Goal: Transaction & Acquisition: Purchase product/service

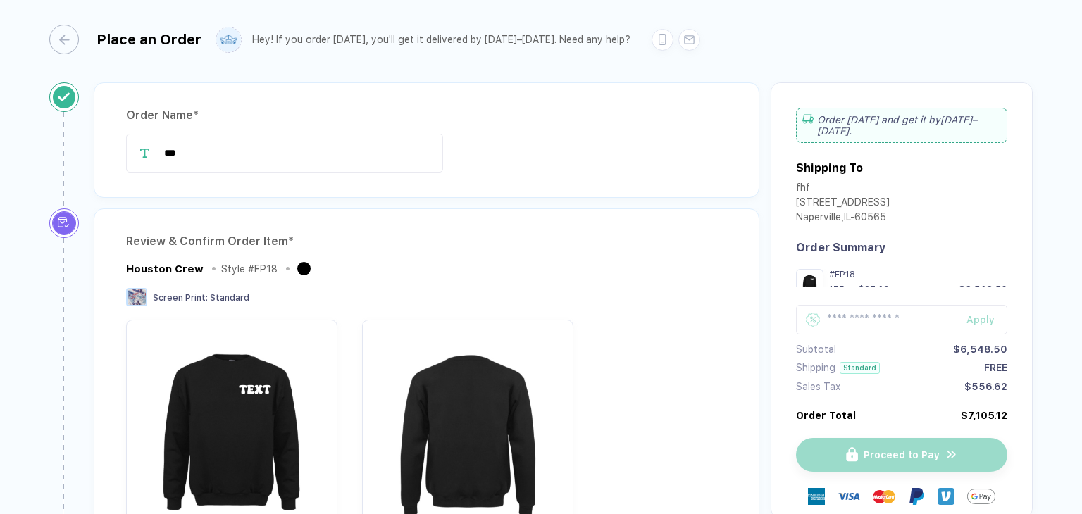
scroll to position [704, 0]
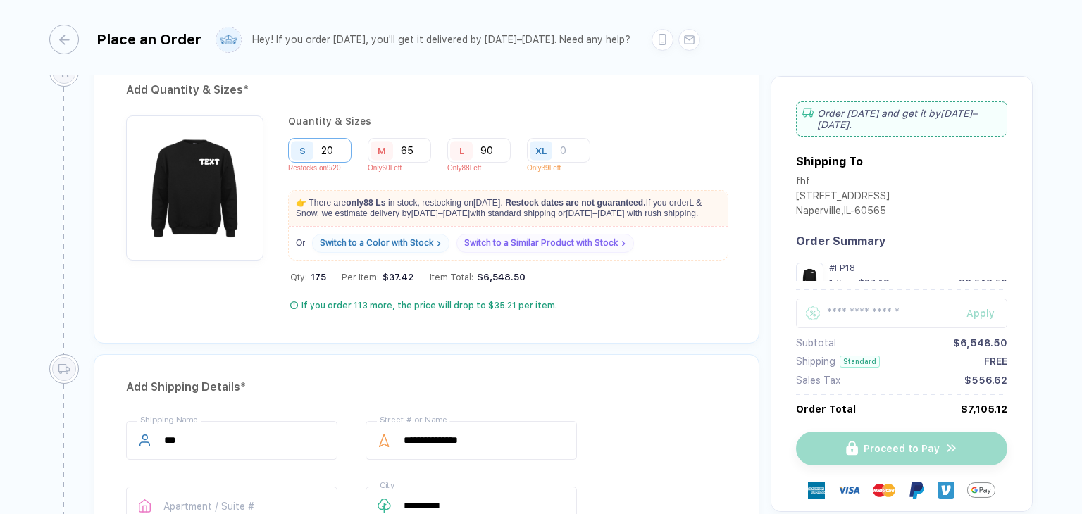
click at [344, 147] on input "20" at bounding box center [319, 150] width 63 height 25
click at [502, 149] on input "90" at bounding box center [478, 150] width 63 height 25
type input "9"
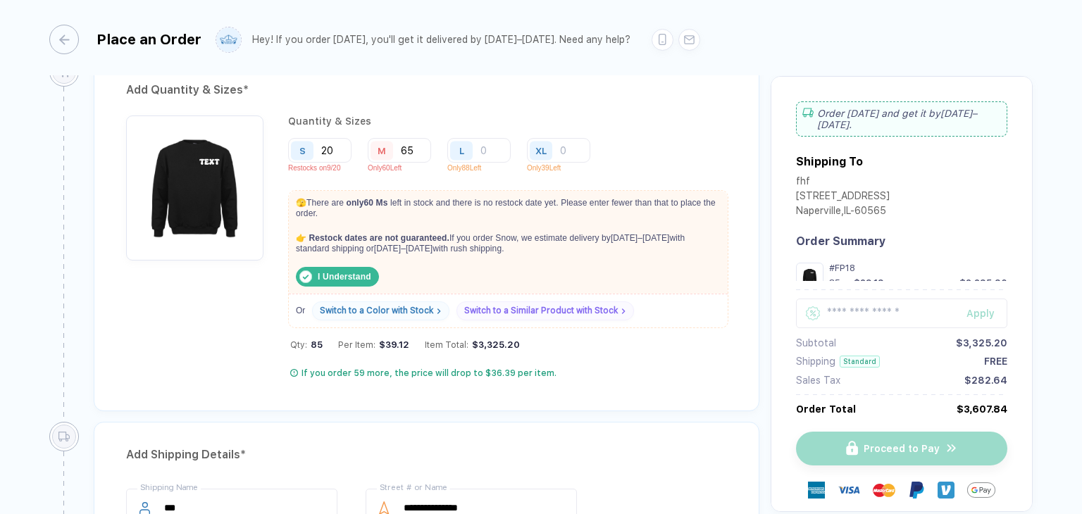
drag, startPoint x: 472, startPoint y: 249, endPoint x: 313, endPoint y: 199, distance: 166.6
click at [313, 199] on div "🫣 There are only 60 M s left in stock and there is no restock date yet. Please …" at bounding box center [508, 239] width 439 height 96
click at [561, 256] on p "👉 Restock dates are not guaranteed. If you order S now, we estimate delivery by…" at bounding box center [505, 243] width 432 height 35
drag, startPoint x: 420, startPoint y: 220, endPoint x: 600, endPoint y: 243, distance: 181.0
click at [600, 243] on div "🫣 There are only 60 M s left in stock and there is no restock date yet. Please …" at bounding box center [508, 239] width 439 height 96
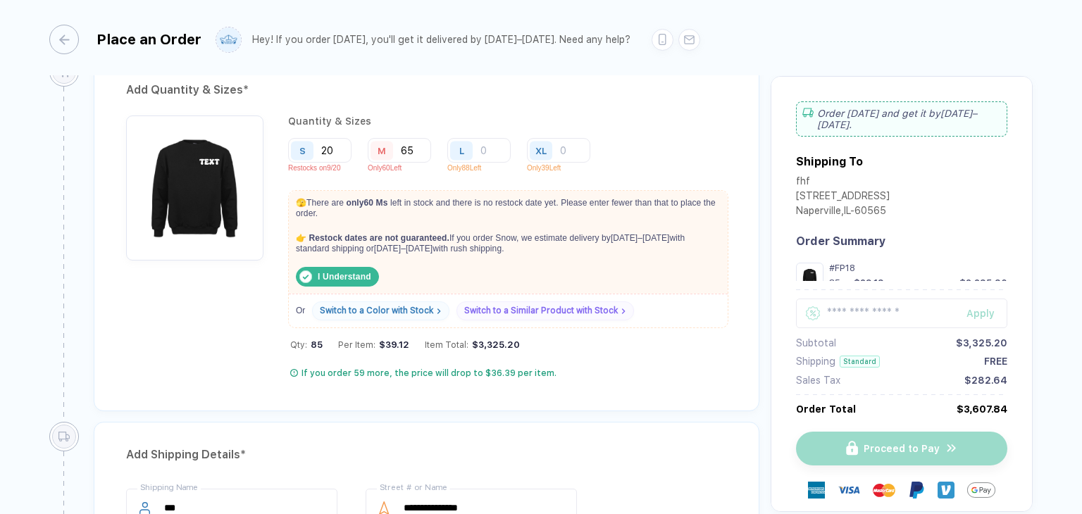
click at [600, 243] on p "👉 Restock dates are not guaranteed. If you order S now, we estimate delivery by…" at bounding box center [505, 243] width 432 height 35
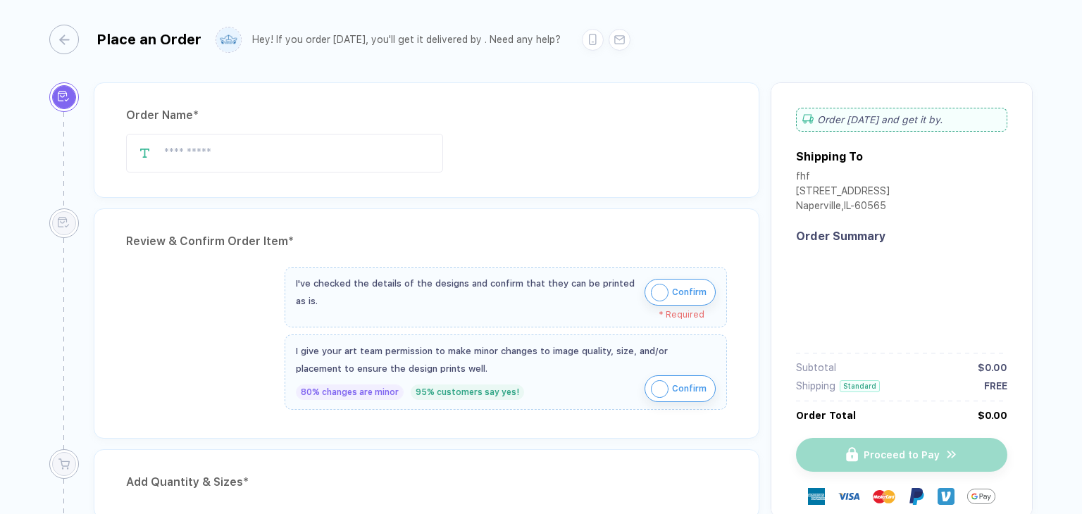
type input "***"
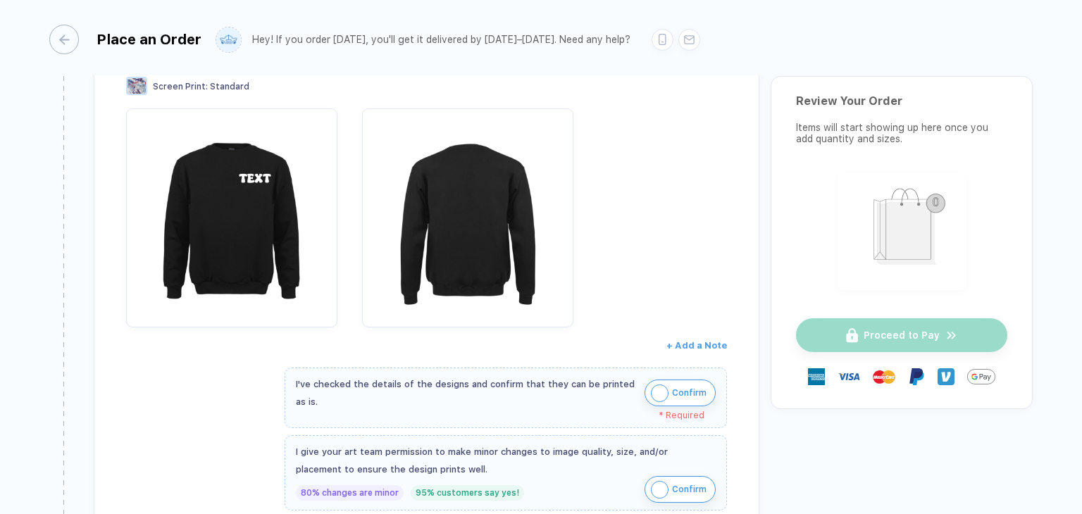
scroll to position [493, 0]
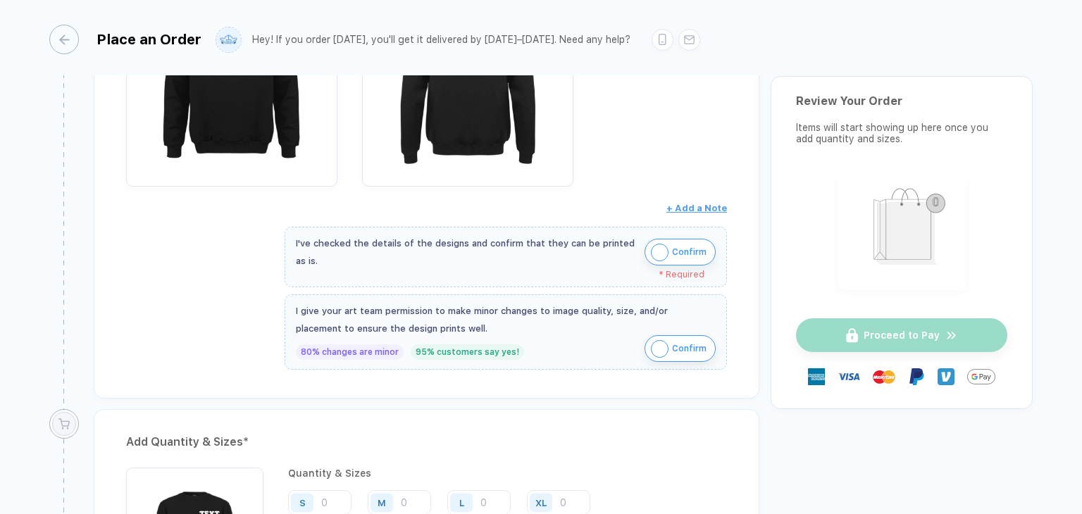
scroll to position [704, 0]
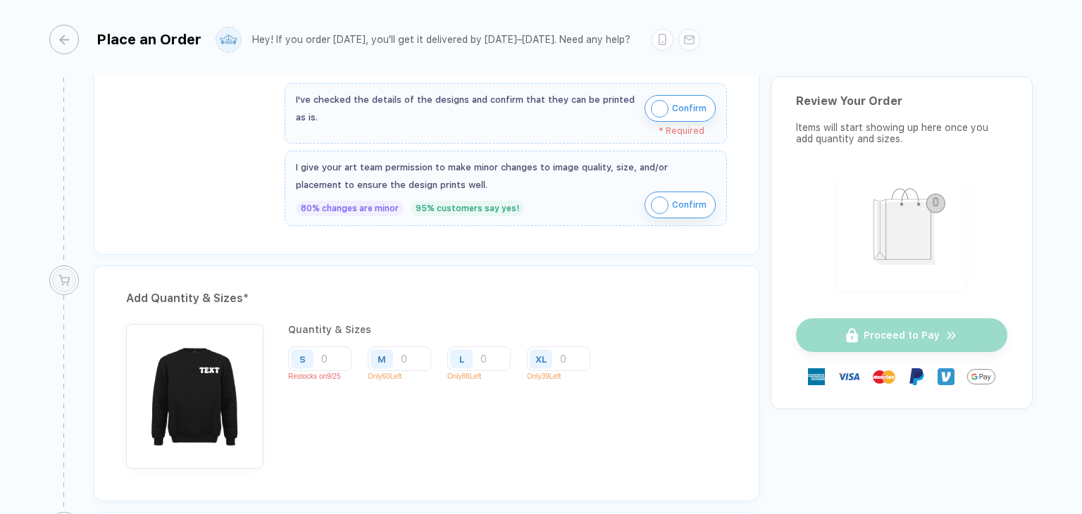
scroll to position [423, 0]
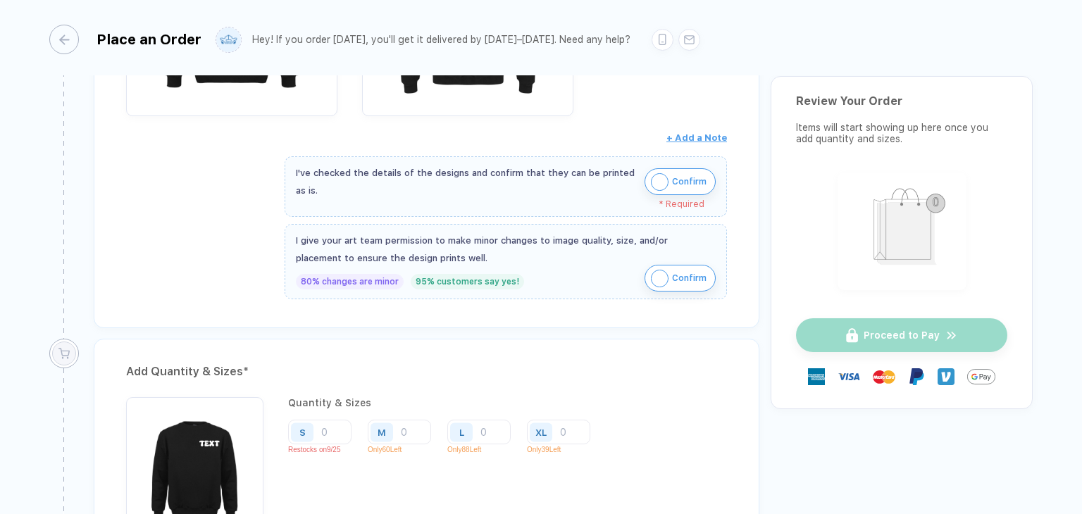
click at [663, 168] on button "Confirm" at bounding box center [679, 181] width 71 height 27
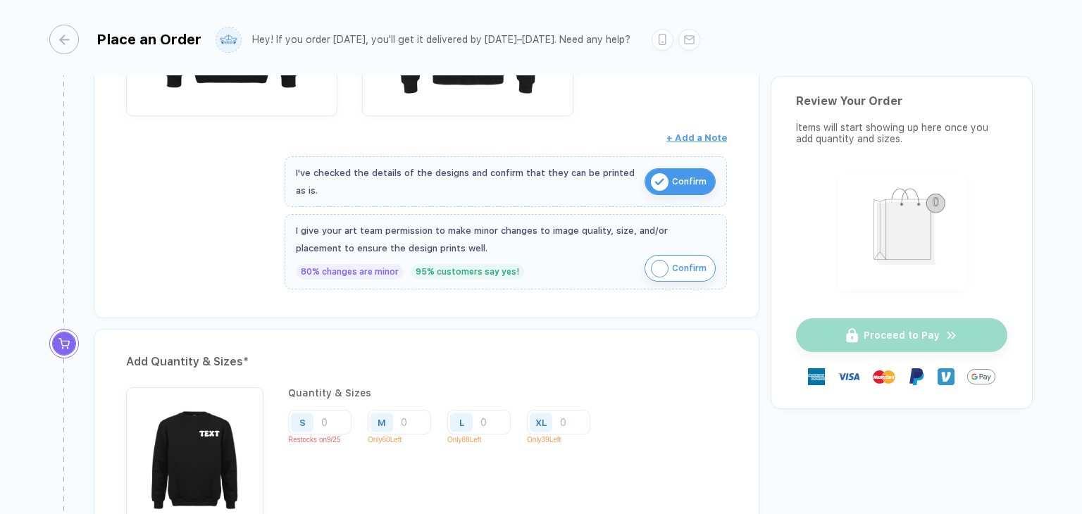
click at [691, 255] on button "Confirm" at bounding box center [679, 268] width 71 height 27
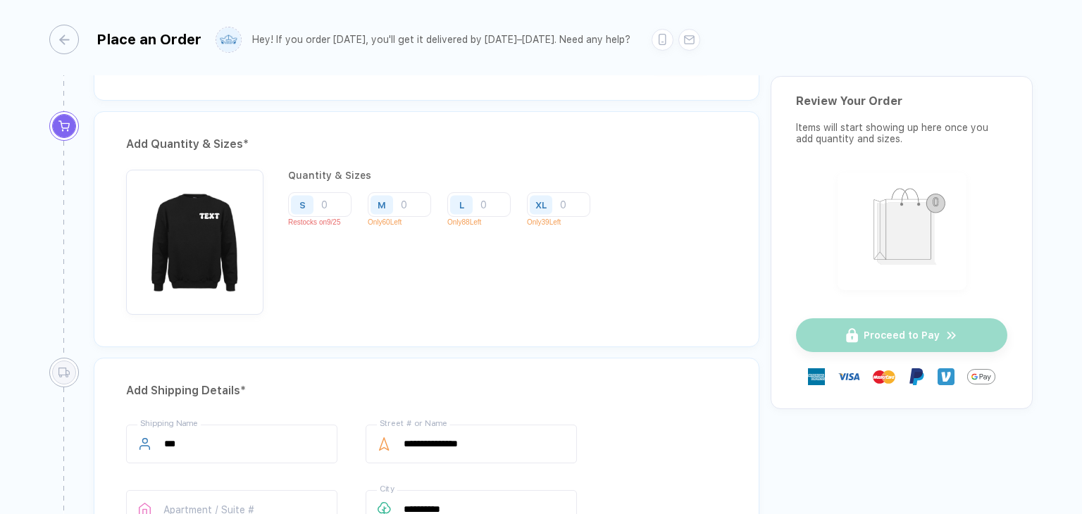
scroll to position [704, 0]
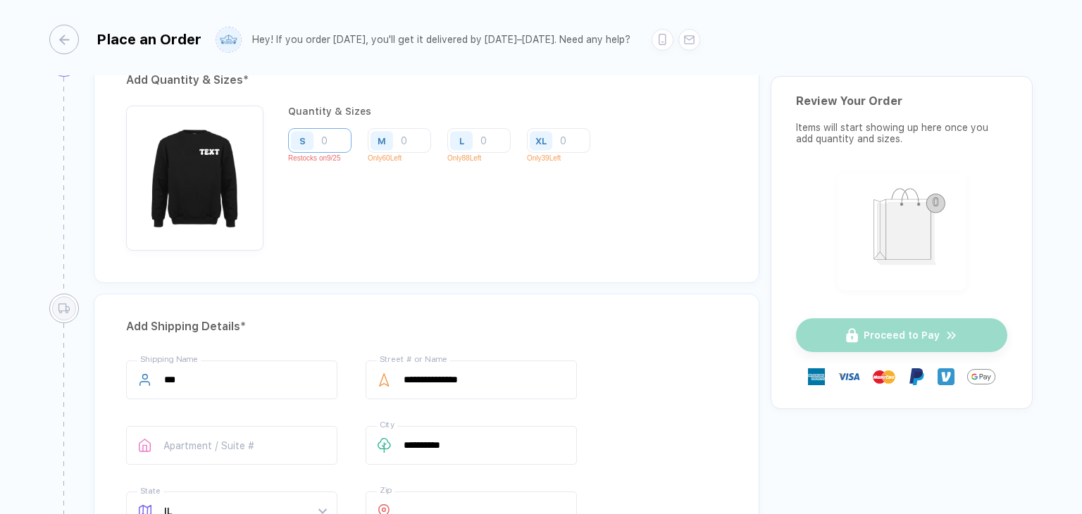
click at [322, 133] on input "number" at bounding box center [319, 140] width 63 height 25
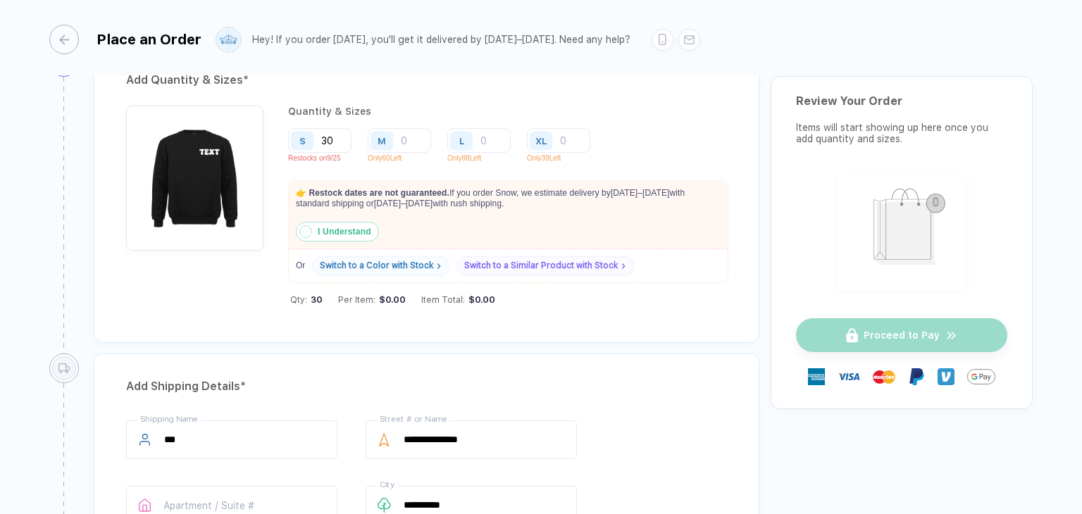
type input "30"
click at [321, 227] on strong "I Understand" at bounding box center [345, 232] width 54 height 10
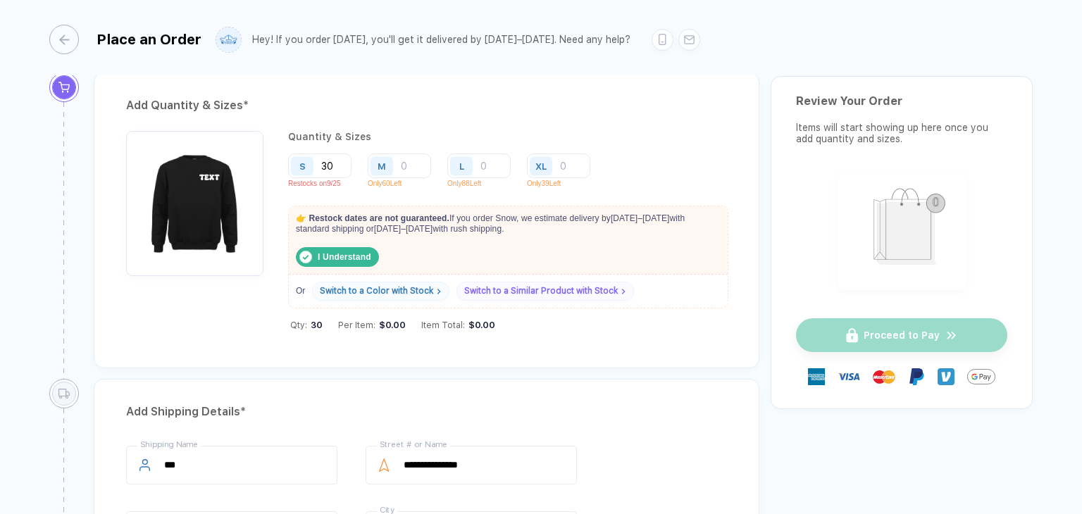
scroll to position [596, 0]
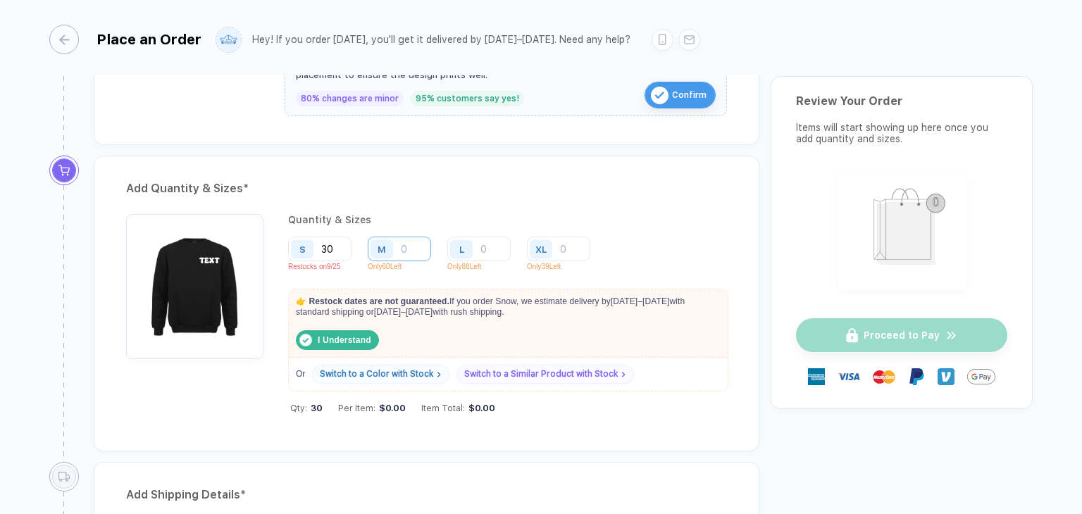
click at [409, 249] on input "number" at bounding box center [399, 249] width 63 height 25
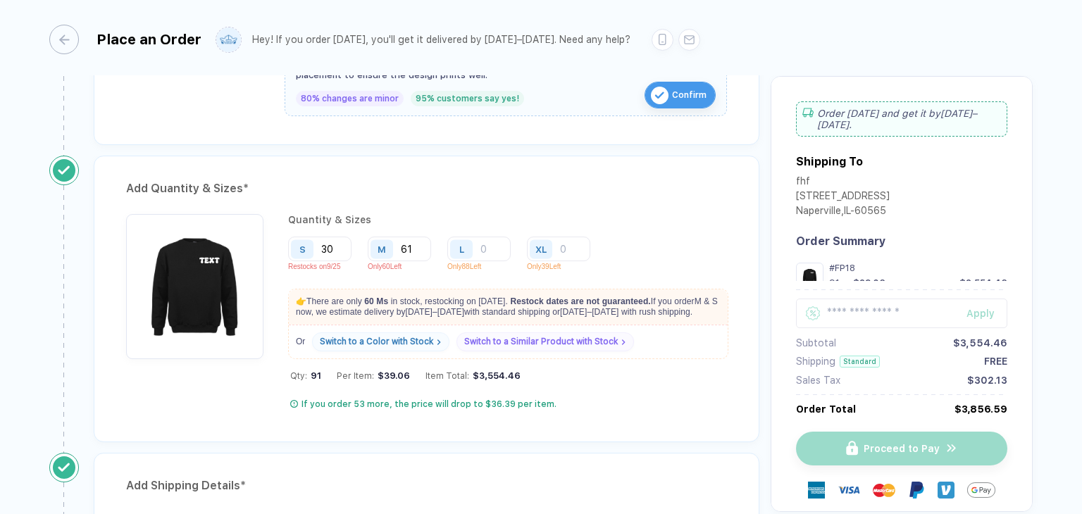
type input "61"
drag, startPoint x: 335, startPoint y: 302, endPoint x: 487, endPoint y: 300, distance: 152.1
click at [487, 300] on p "👉 There are only 60 M s in stock, restocking on Sep 30 . Restock dates are not …" at bounding box center [508, 306] width 439 height 35
click at [354, 308] on p "👉 There are only 60 M s in stock, restocking on Sep 30 . Restock dates are not …" at bounding box center [508, 306] width 439 height 35
drag, startPoint x: 316, startPoint y: 299, endPoint x: 401, endPoint y: 302, distance: 86.0
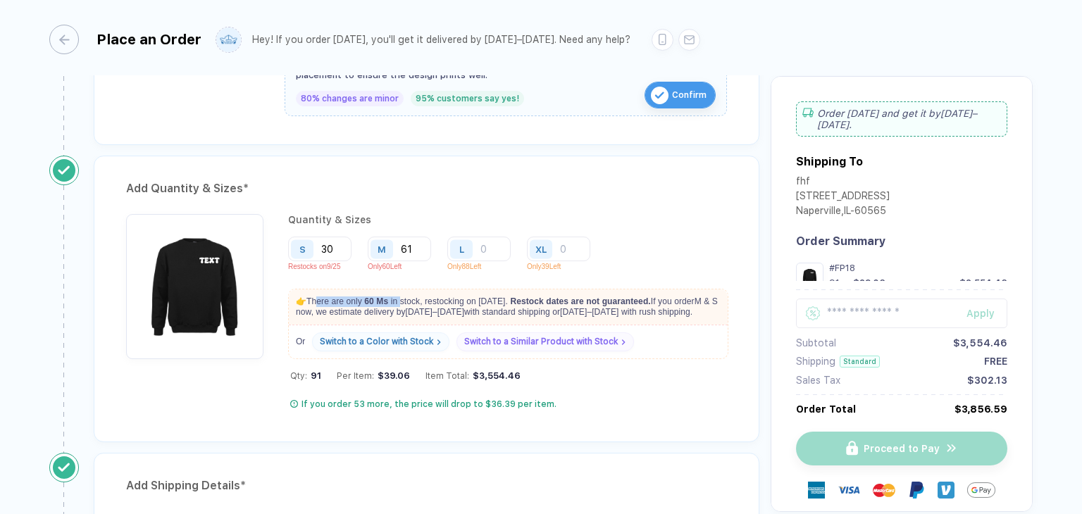
click at [401, 302] on p "👉 There are only 60 M s in stock, restocking on Sep 30 . Restock dates are not …" at bounding box center [508, 306] width 439 height 35
click at [501, 249] on input "number" at bounding box center [478, 249] width 63 height 25
click at [426, 243] on input "61" at bounding box center [399, 249] width 63 height 25
click at [497, 246] on input "number" at bounding box center [478, 249] width 63 height 25
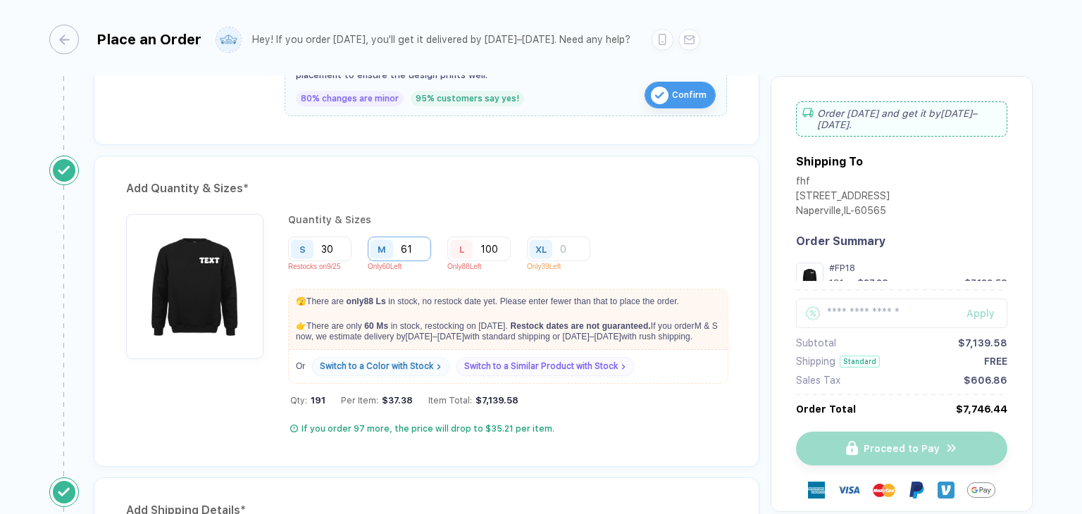
type input "100"
click at [420, 237] on input "61" at bounding box center [399, 249] width 63 height 25
click at [499, 241] on input "100" at bounding box center [478, 249] width 63 height 25
click at [423, 251] on input "61" at bounding box center [399, 249] width 63 height 25
click at [499, 249] on input "100" at bounding box center [478, 249] width 63 height 25
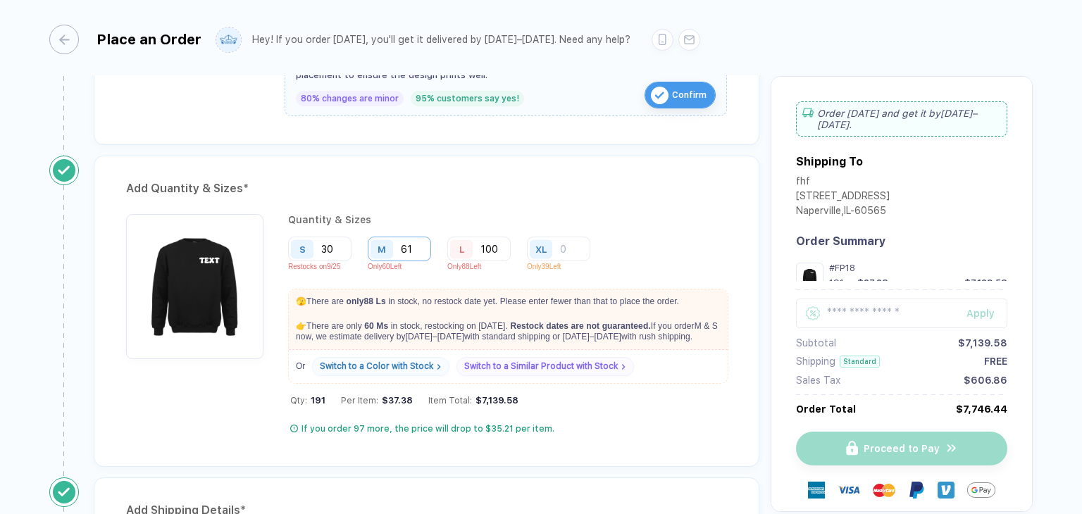
click at [416, 249] on input "61" at bounding box center [399, 249] width 63 height 25
click at [343, 244] on input "30" at bounding box center [319, 249] width 63 height 25
click at [341, 248] on input "30" at bounding box center [319, 249] width 63 height 25
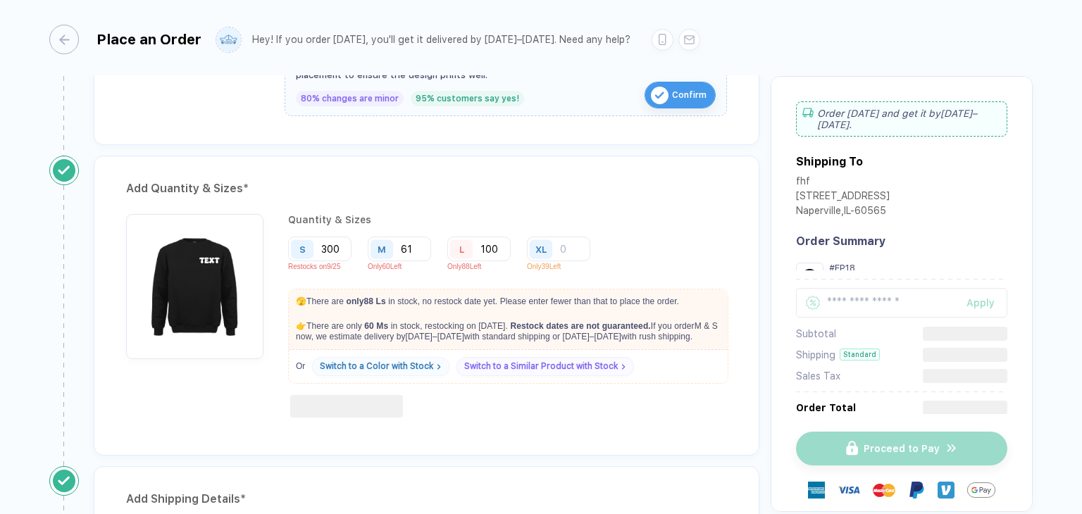
type input "300"
click at [652, 226] on div "Quantity & Sizes S 300 Restocks on 9/25 M 61 Only 60 Left L 100 Only 88 Left XL…" at bounding box center [507, 318] width 439 height 209
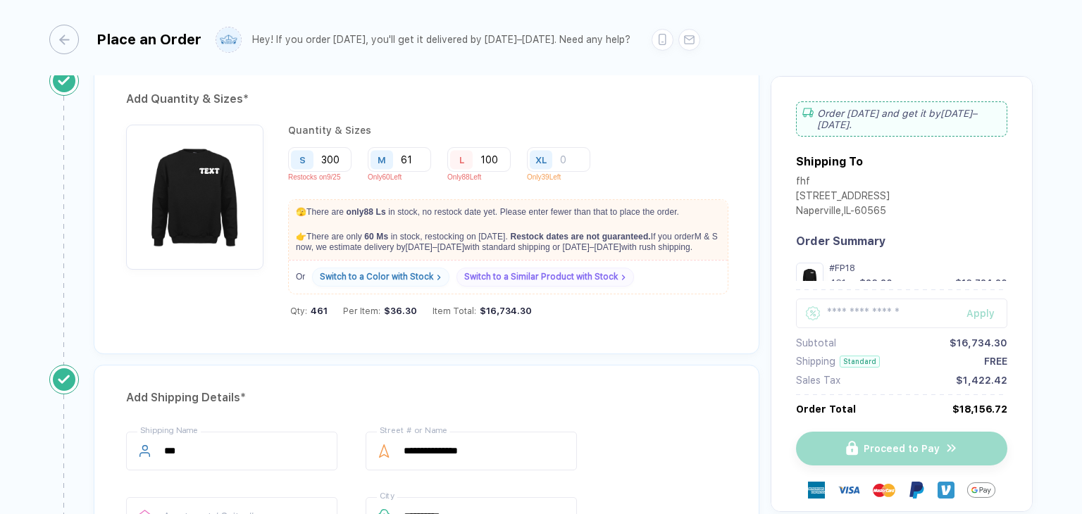
scroll to position [666, 0]
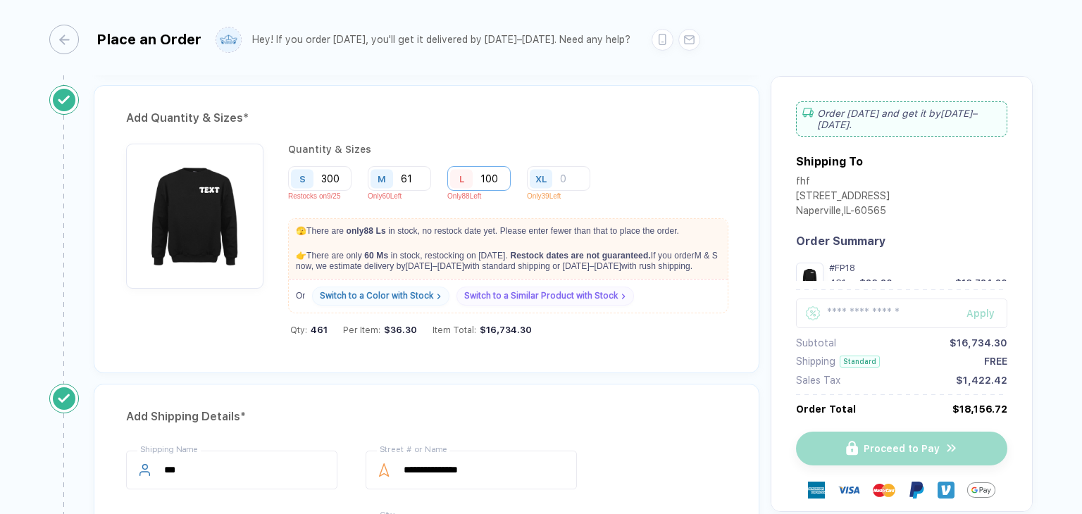
click at [506, 175] on input "100" at bounding box center [478, 178] width 63 height 25
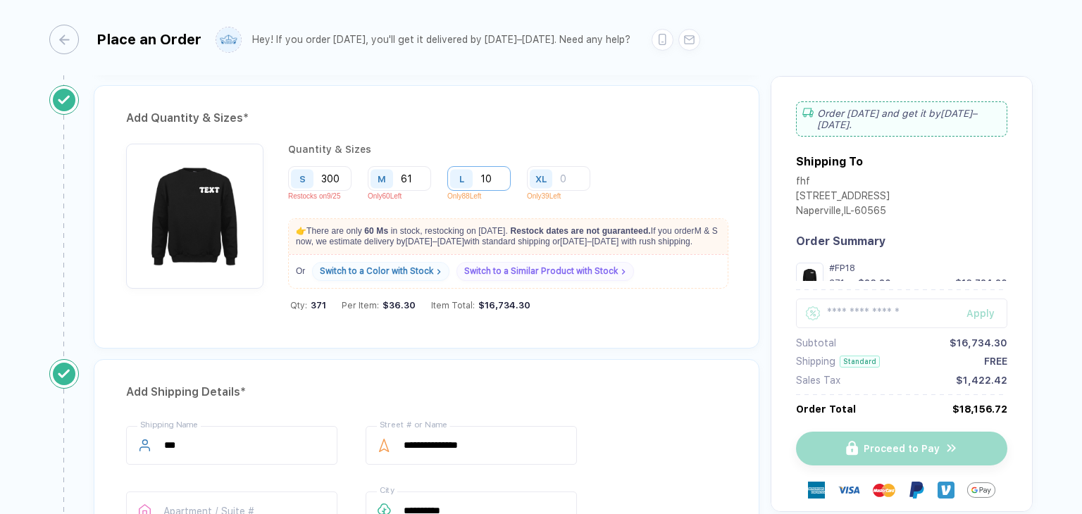
type input "1"
click at [414, 177] on input "61" at bounding box center [399, 178] width 63 height 25
type input "6"
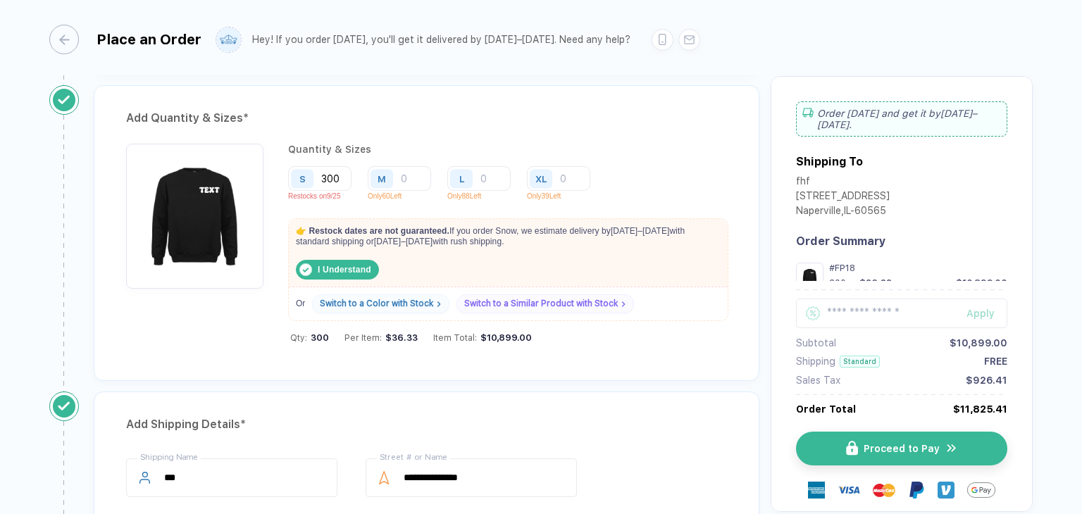
click at [447, 121] on div "Add Quantity & Sizes *" at bounding box center [426, 118] width 601 height 23
click at [416, 178] on input "number" at bounding box center [399, 178] width 63 height 25
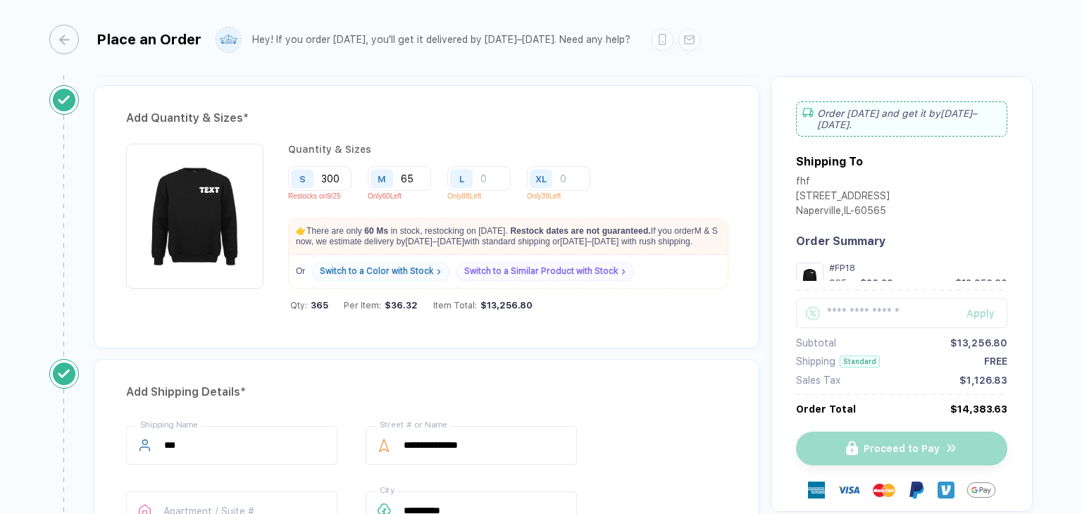
type input "65"
drag, startPoint x: 396, startPoint y: 229, endPoint x: 508, endPoint y: 232, distance: 112.0
click at [508, 232] on p "👉 There are only 60 M s in stock, restocking on Sep 30 . Restock dates are not …" at bounding box center [508, 236] width 439 height 35
click at [672, 291] on div "Quantity & Sizes S 300 Restocks on 9/25 M 65 Only 60 Left L Only 88 Left XL Onl…" at bounding box center [507, 230] width 439 height 173
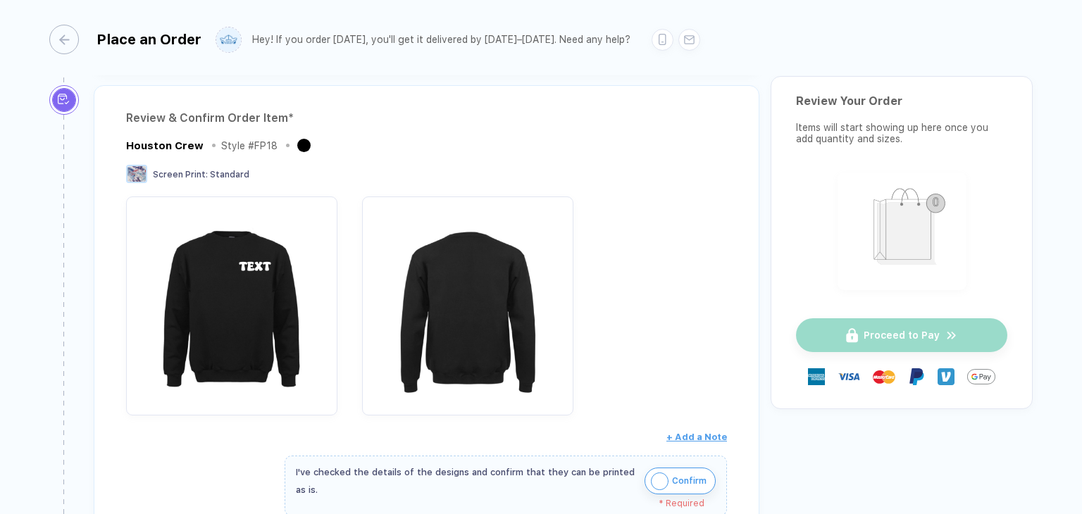
scroll to position [282, 0]
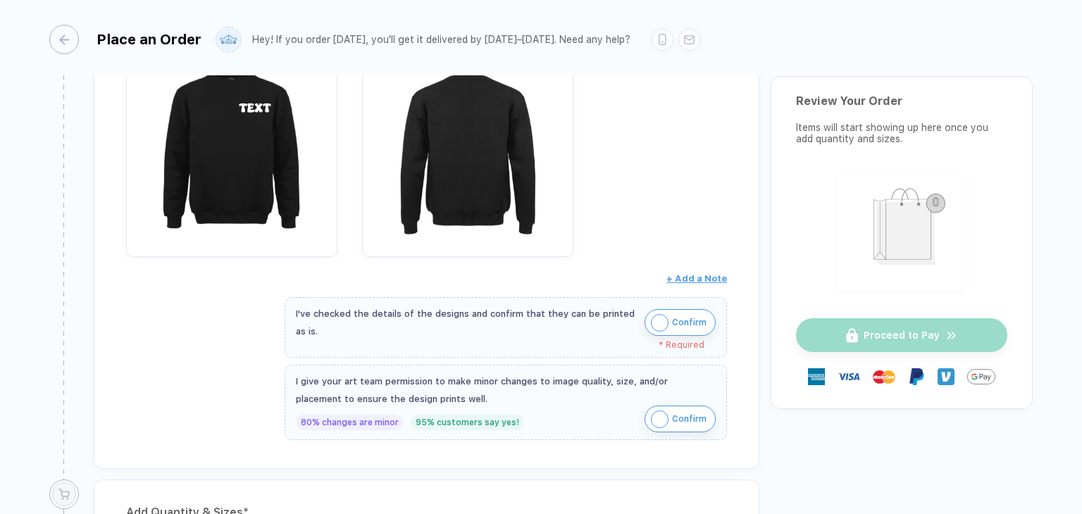
click at [673, 326] on span "Confirm" at bounding box center [689, 322] width 35 height 23
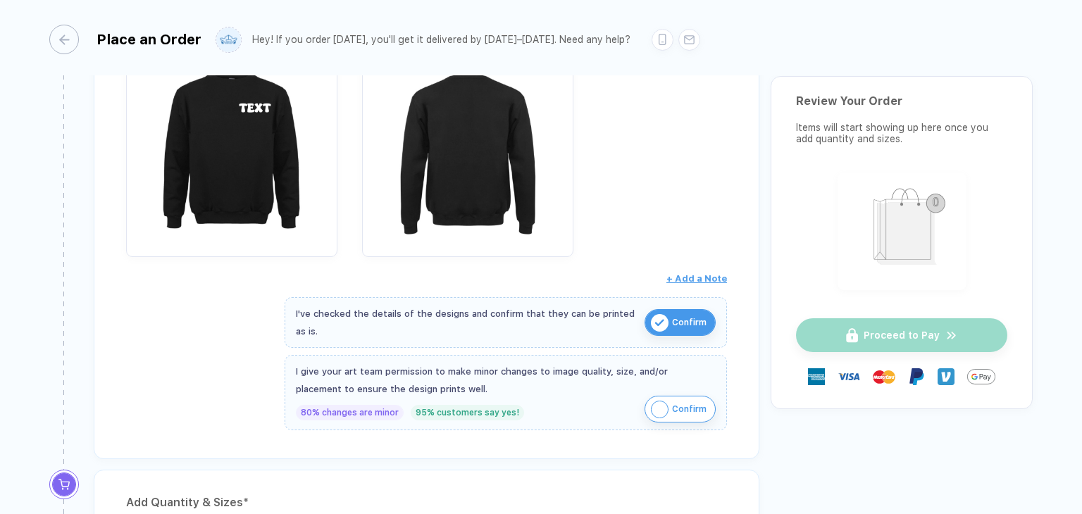
click at [691, 399] on span "Confirm" at bounding box center [689, 409] width 35 height 23
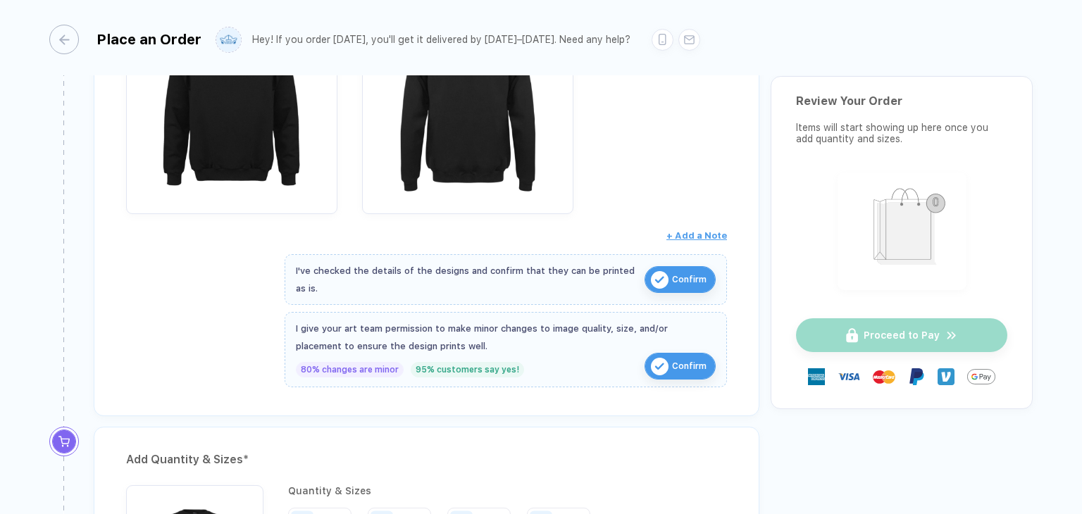
scroll to position [634, 0]
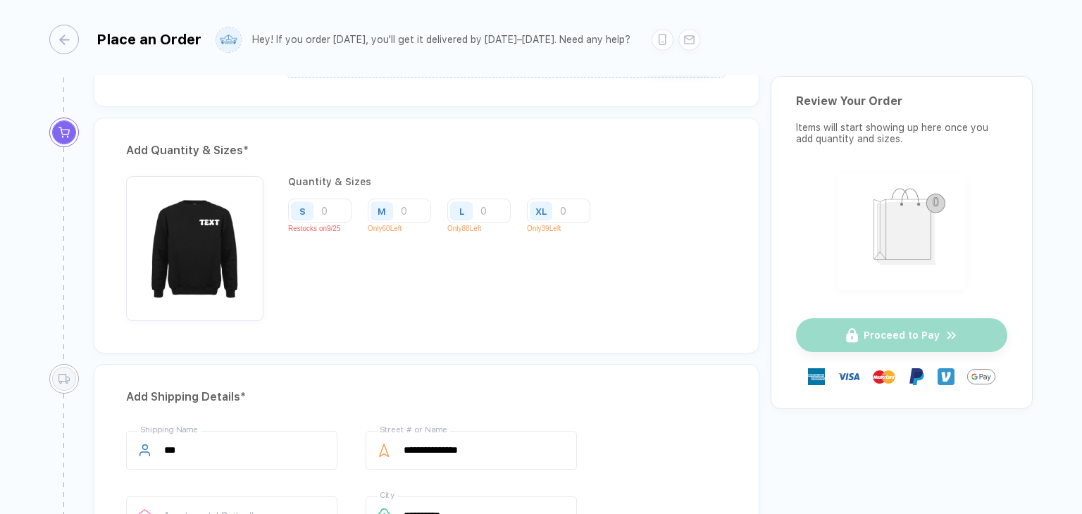
click at [316, 202] on div "S" at bounding box center [304, 211] width 32 height 25
click at [318, 209] on div "S" at bounding box center [304, 211] width 32 height 25
click at [342, 205] on input "number" at bounding box center [319, 211] width 63 height 25
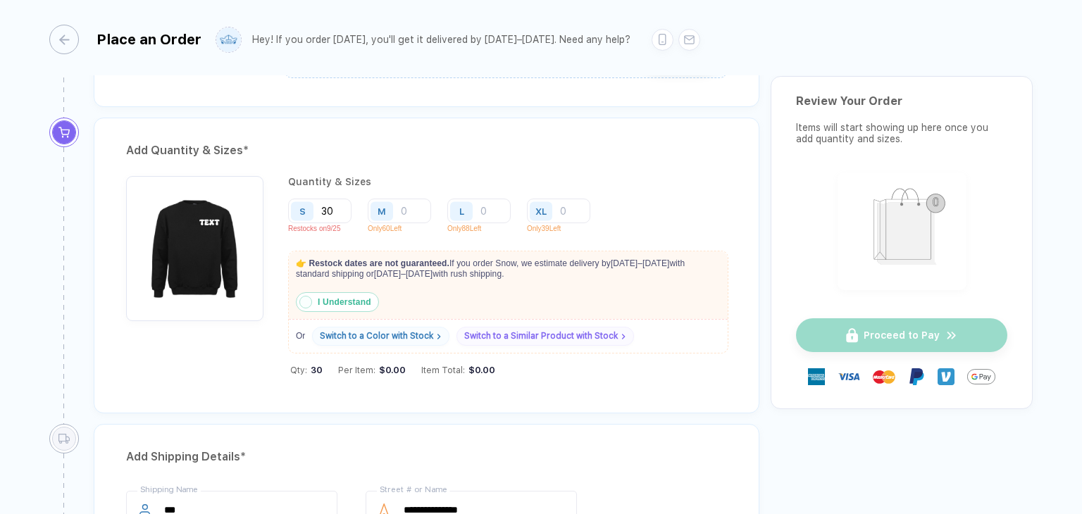
type input "30"
click at [329, 304] on strong "I Understand" at bounding box center [345, 302] width 54 height 10
click at [411, 209] on input "number" at bounding box center [399, 211] width 63 height 25
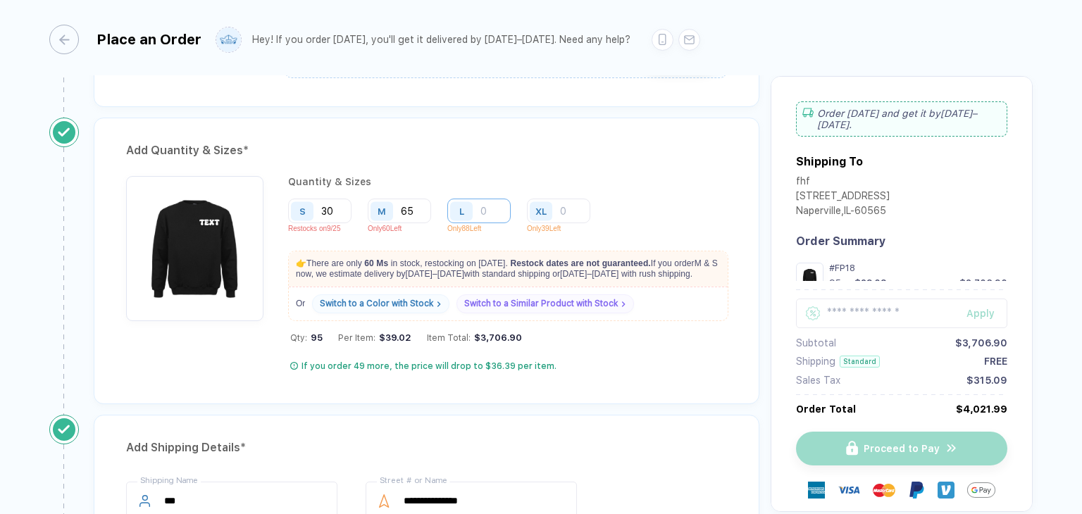
type input "65"
click at [495, 212] on input "number" at bounding box center [478, 211] width 63 height 25
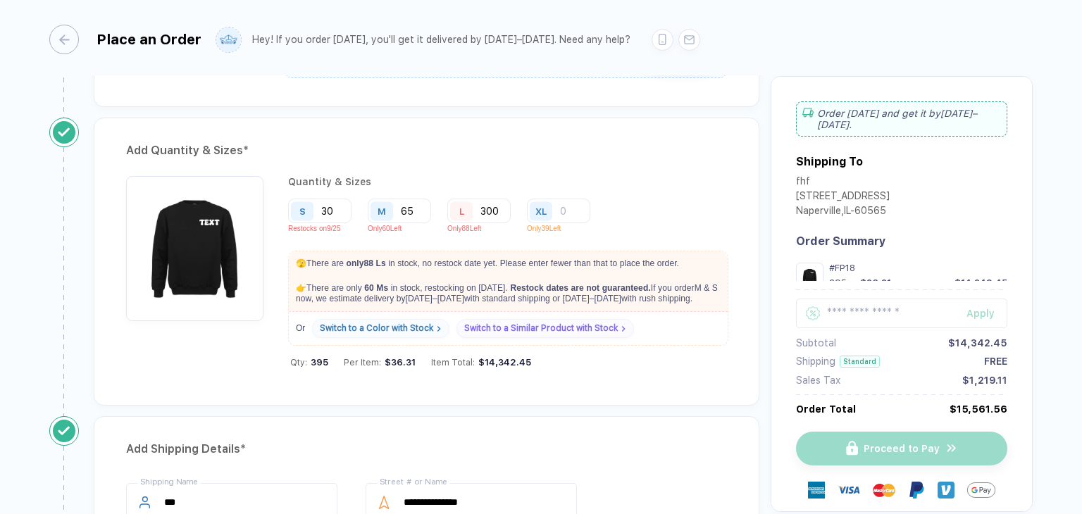
type input "300"
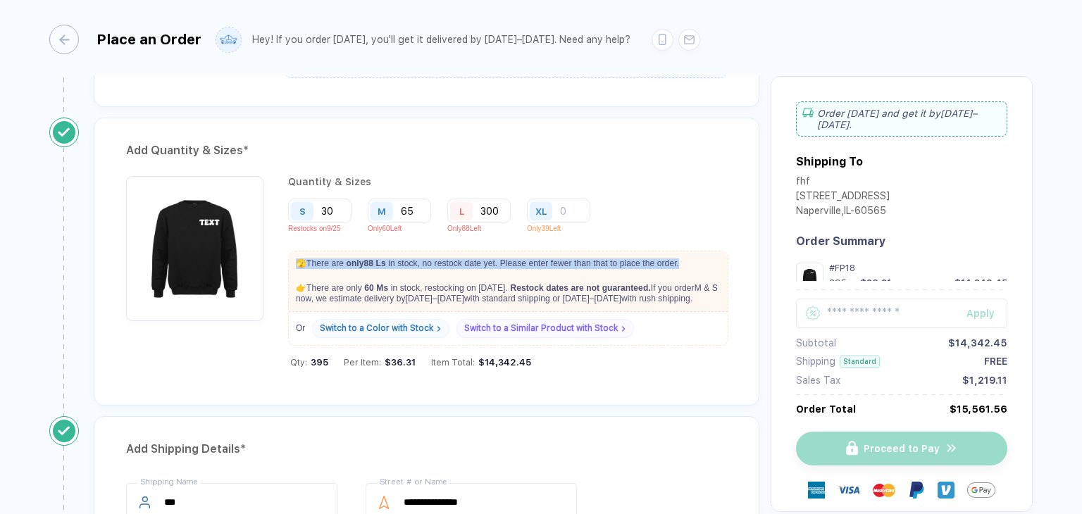
drag, startPoint x: 689, startPoint y: 258, endPoint x: 276, endPoint y: 265, distance: 413.4
click at [276, 265] on div "Quantity & Sizes S 30 Restocks on 9/25 M 65 Only 60 Left L 300 Only 88 Left XL …" at bounding box center [426, 274] width 601 height 197
click at [696, 264] on p "🫣 There are only 88 L s in stock, no restock date yet. Please enter fewer than …" at bounding box center [508, 263] width 439 height 25
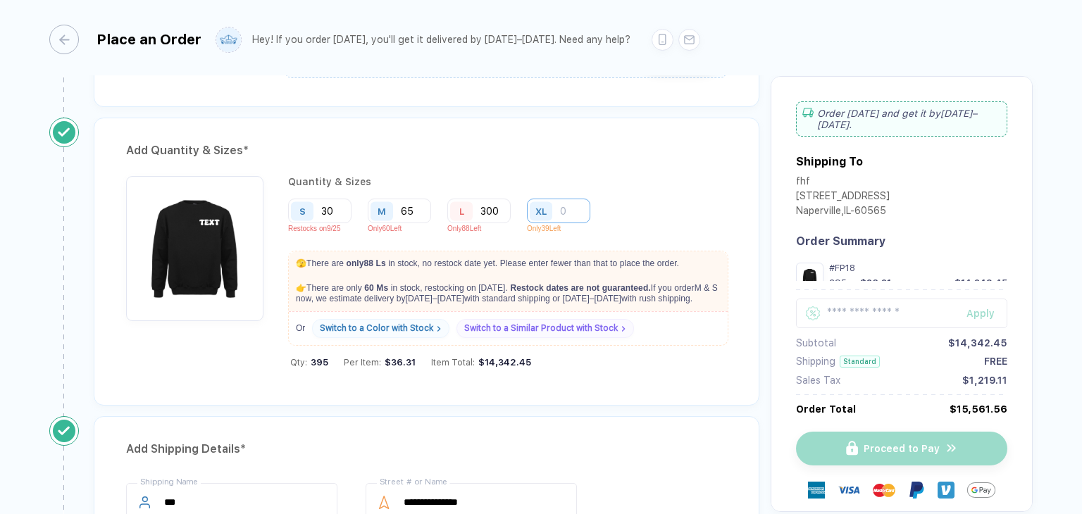
click at [582, 205] on input "number" at bounding box center [558, 211] width 63 height 25
type input "4"
click at [506, 207] on input "300" at bounding box center [478, 211] width 63 height 25
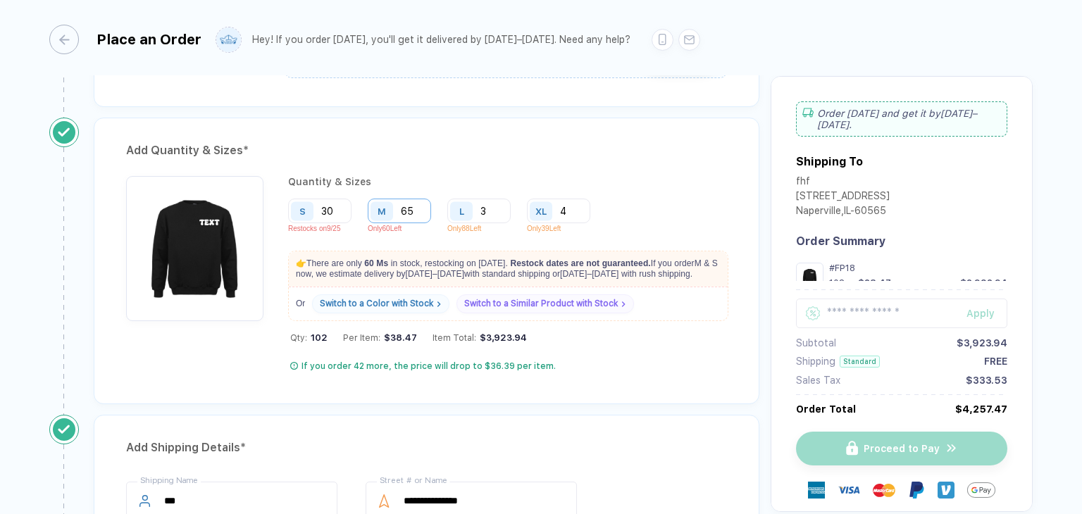
type input "3"
drag, startPoint x: 419, startPoint y: 202, endPoint x: 426, endPoint y: 199, distance: 7.9
click at [420, 202] on input "65" at bounding box center [399, 211] width 63 height 25
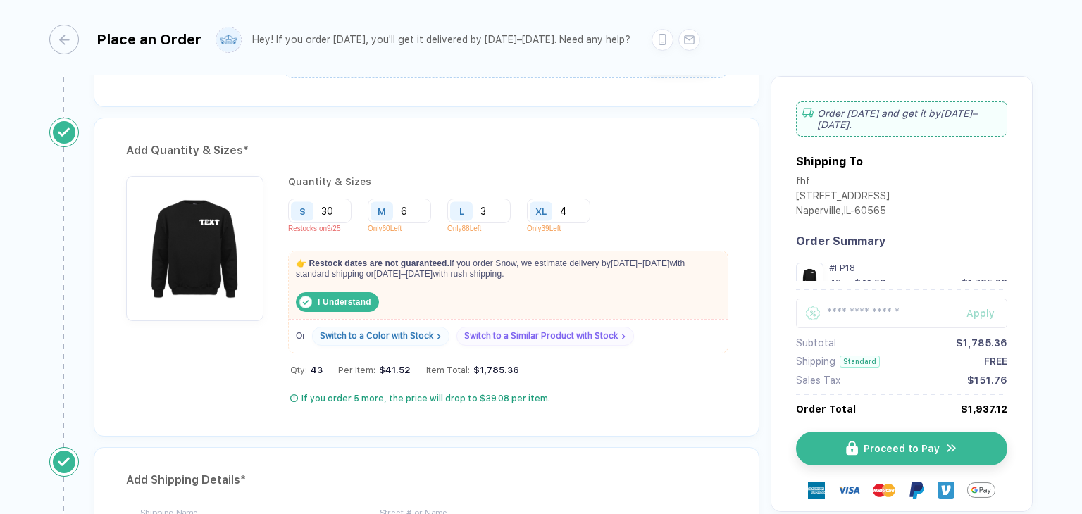
type input "6"
